Goal: Book appointment/travel/reservation

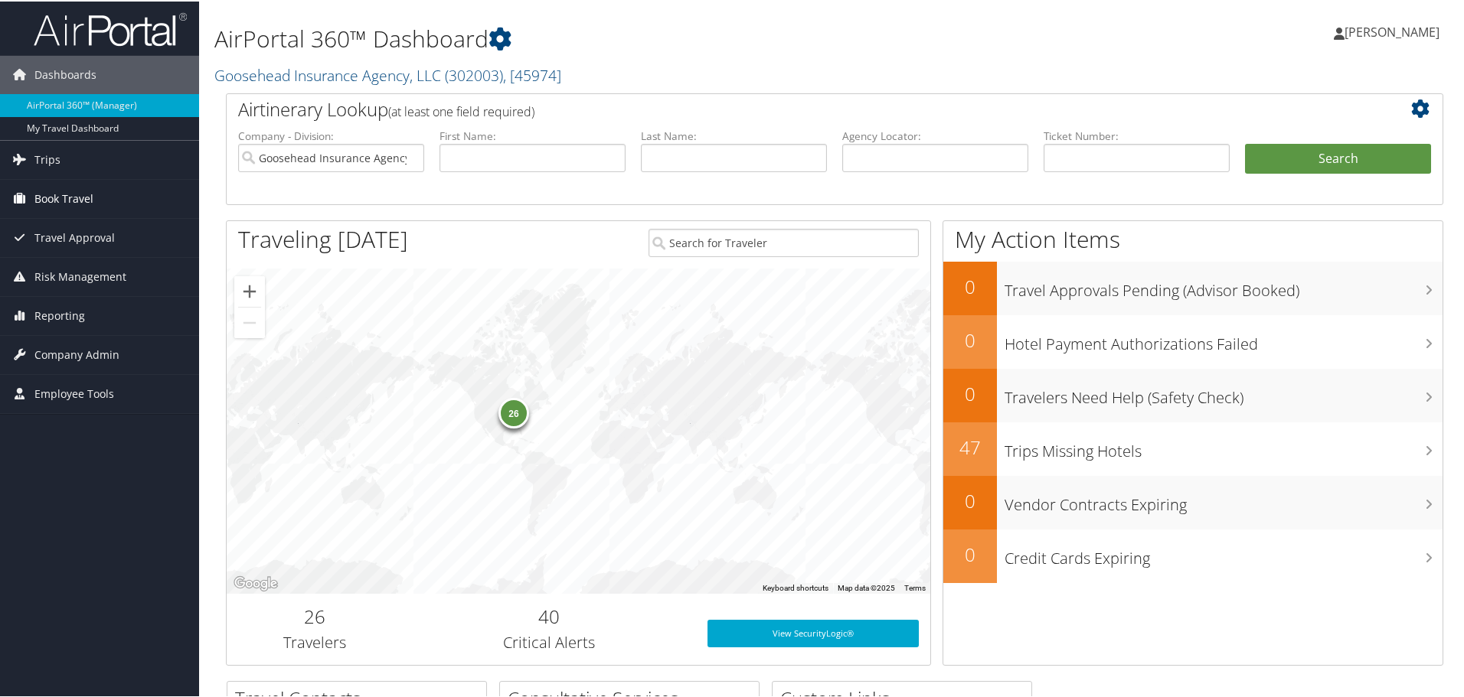
click at [61, 195] on span "Book Travel" at bounding box center [63, 197] width 59 height 38
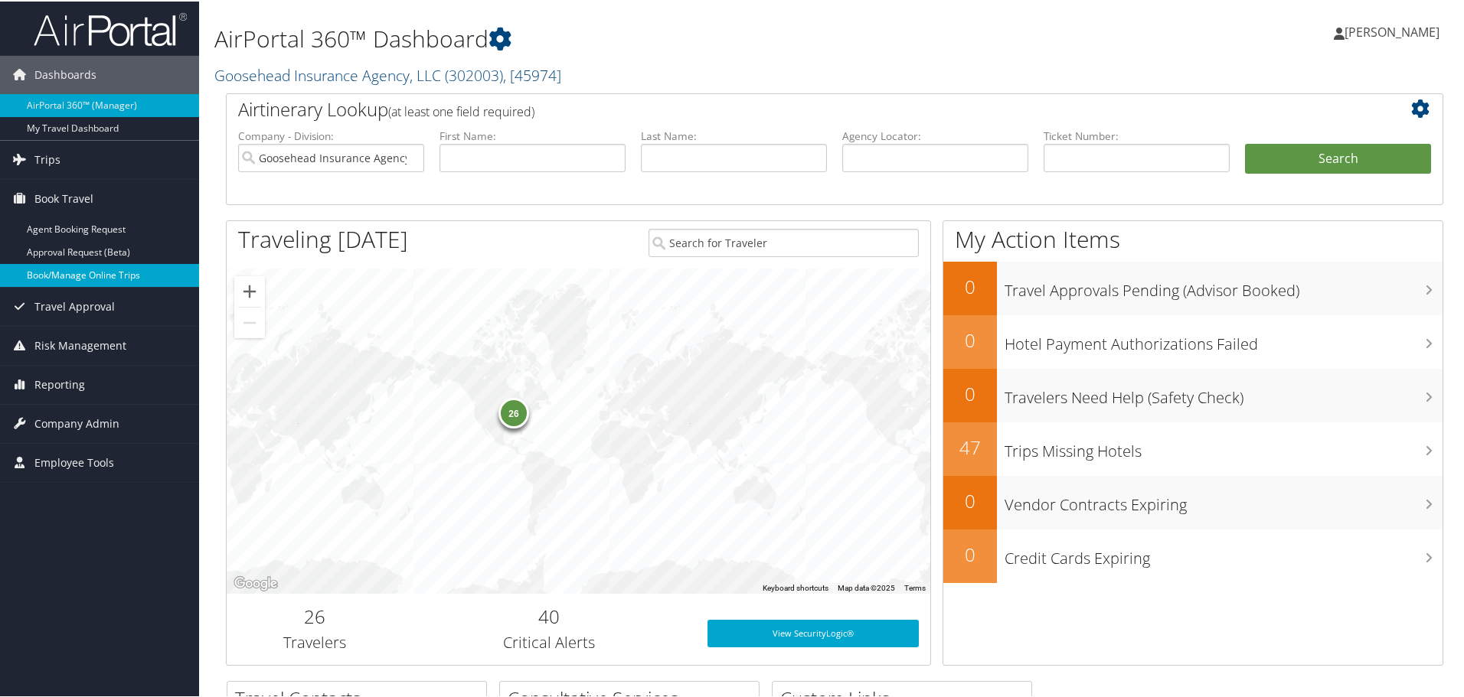
click at [68, 276] on link "Book/Manage Online Trips" at bounding box center [99, 274] width 199 height 23
